Goal: Information Seeking & Learning: Learn about a topic

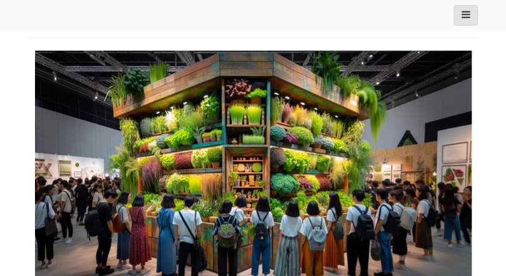
scroll to position [285, 0]
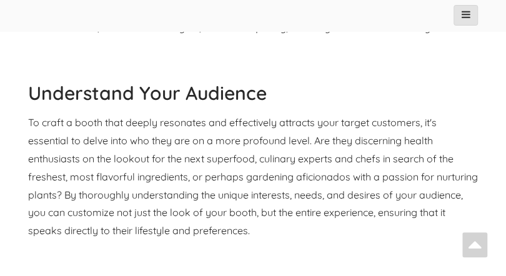
select select "Language Translate Widget"
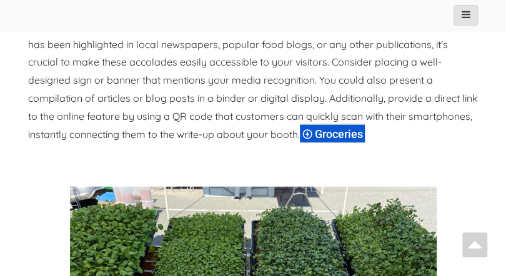
scroll to position [3140, 0]
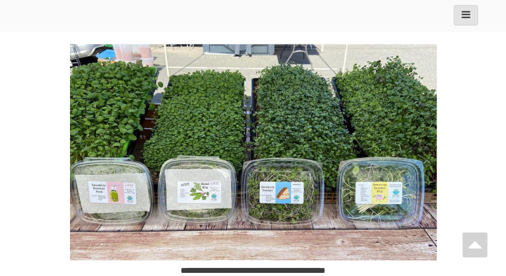
click at [119, 197] on img at bounding box center [253, 152] width 367 height 216
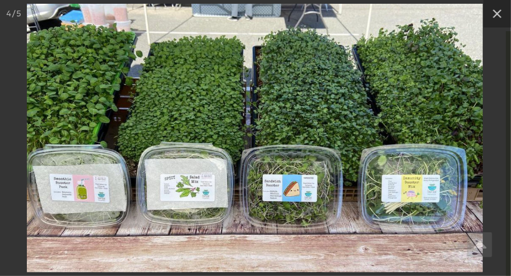
click at [119, 197] on img at bounding box center [255, 138] width 456 height 269
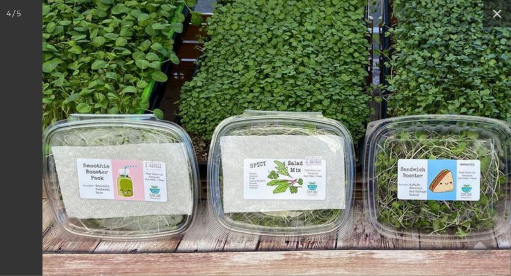
drag, startPoint x: 144, startPoint y: 177, endPoint x: 289, endPoint y: 172, distance: 145.6
click at [289, 172] on img at bounding box center [385, 104] width 687 height 405
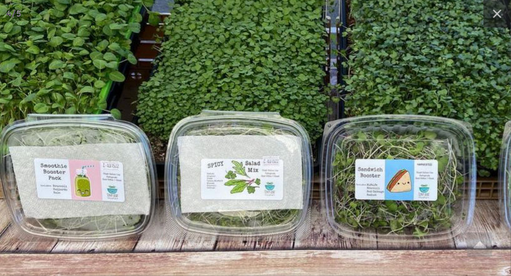
click at [320, 92] on img at bounding box center [343, 104] width 687 height 405
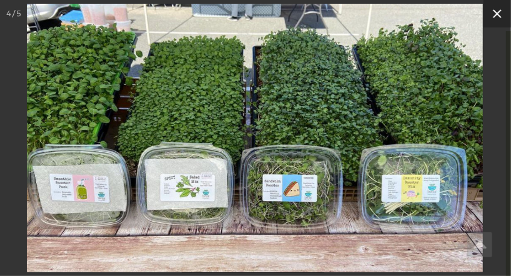
click at [498, 17] on icon at bounding box center [497, 13] width 15 height 15
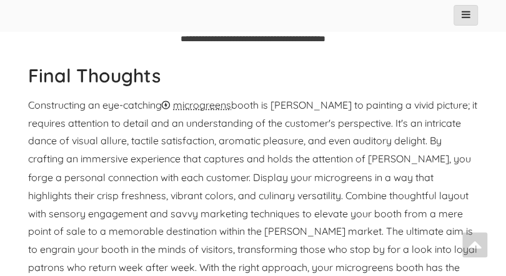
scroll to position [4247, 0]
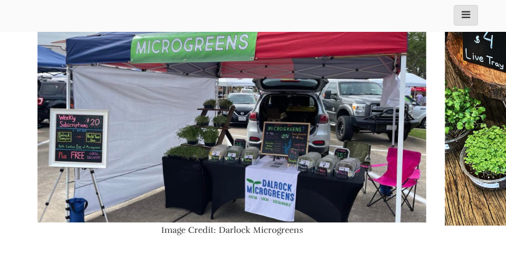
scroll to position [250, 0]
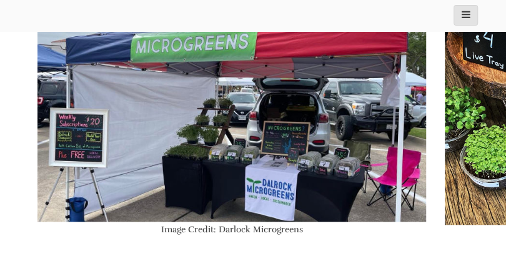
click at [398, 257] on p at bounding box center [253, 259] width 450 height 13
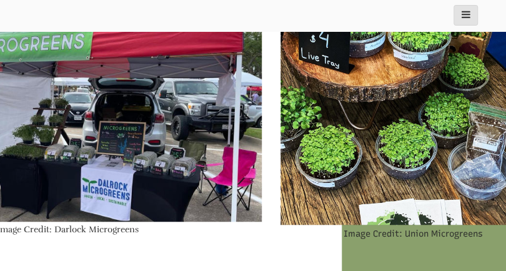
scroll to position [250, 210]
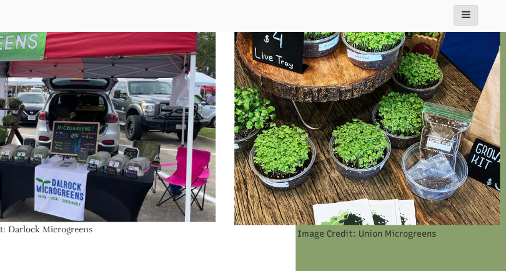
select select "Language Translate Widget"
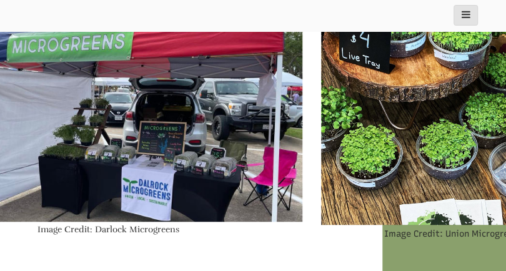
scroll to position [250, 12]
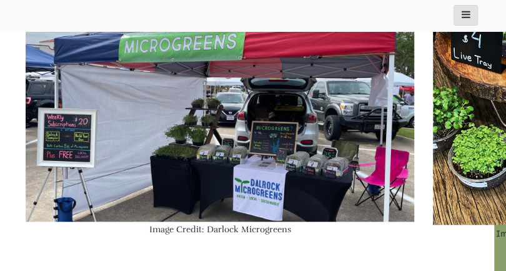
click at [352, 246] on td "Image Credit: Darlock Microgreens" at bounding box center [219, 135] width 407 height 235
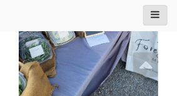
scroll to position [2663, 0]
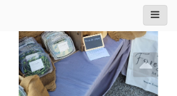
click at [94, 71] on img at bounding box center [88, 31] width 139 height 185
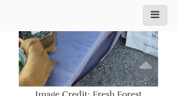
click at [149, 66] on icon at bounding box center [145, 63] width 13 height 22
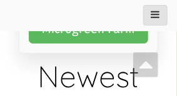
scroll to position [4102, 0]
